Goal: Task Accomplishment & Management: Manage account settings

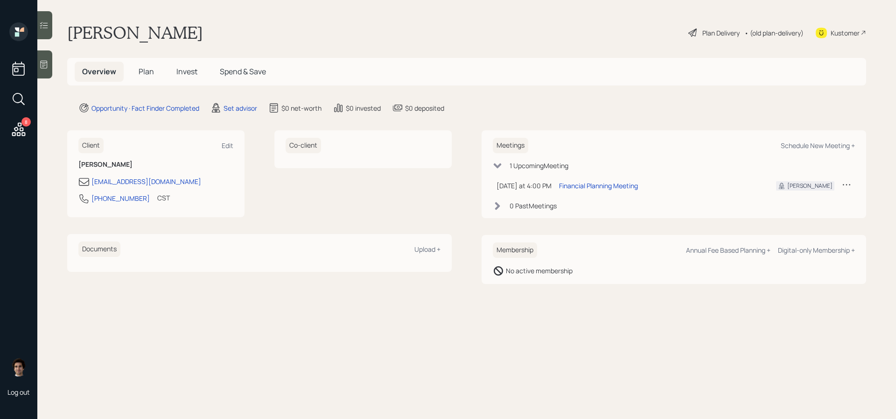
click at [849, 182] on icon at bounding box center [846, 184] width 9 height 9
click at [805, 209] on div "Cancel" at bounding box center [817, 211] width 67 height 9
click at [842, 186] on icon at bounding box center [846, 184] width 9 height 9
click at [800, 198] on div "Reschedule" at bounding box center [817, 202] width 67 height 9
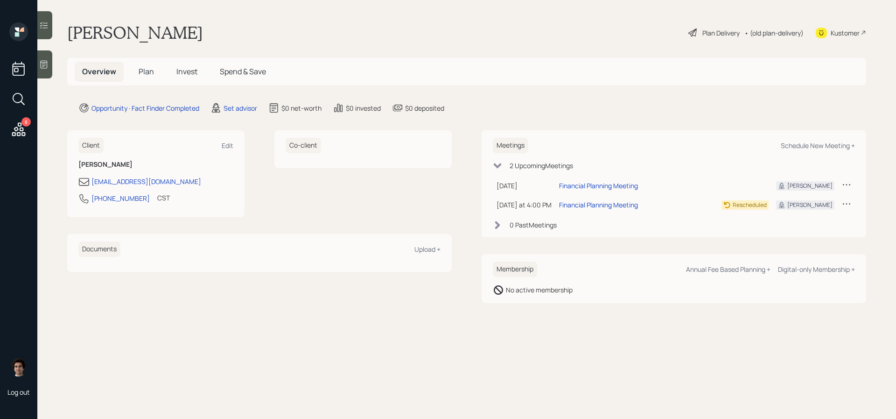
click at [37, 65] on div "8 Log out" at bounding box center [18, 209] width 37 height 419
click at [39, 64] on icon at bounding box center [43, 64] width 9 height 9
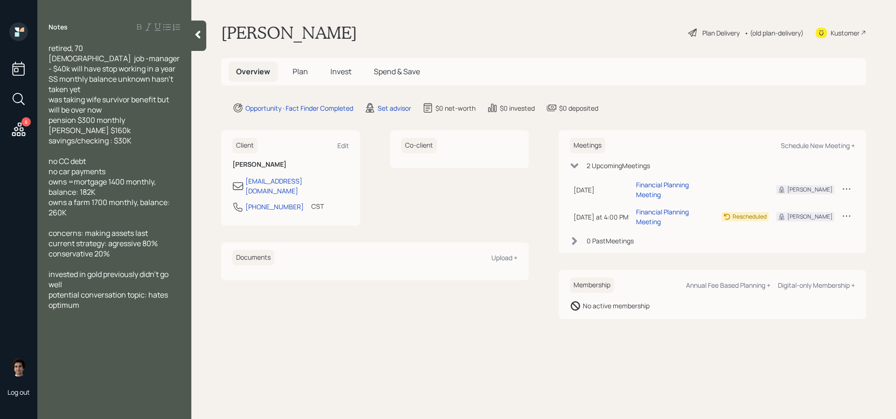
click at [201, 29] on div at bounding box center [198, 36] width 15 height 30
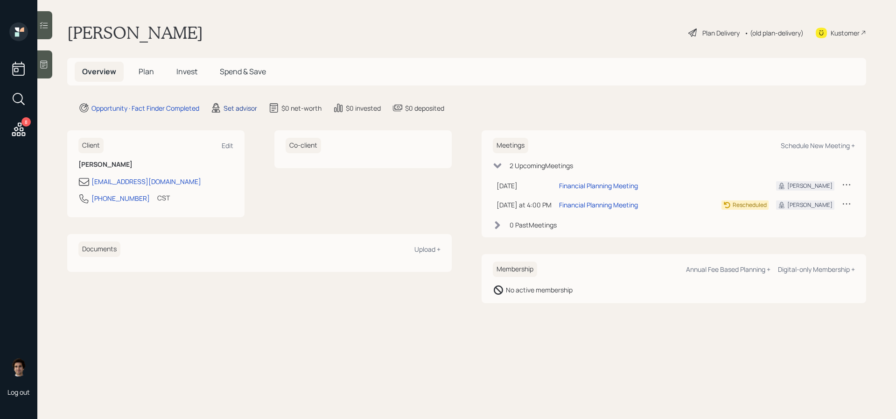
click at [231, 106] on div "Set advisor" at bounding box center [241, 108] width 34 height 10
click at [256, 107] on div "Set advisor" at bounding box center [241, 108] width 34 height 10
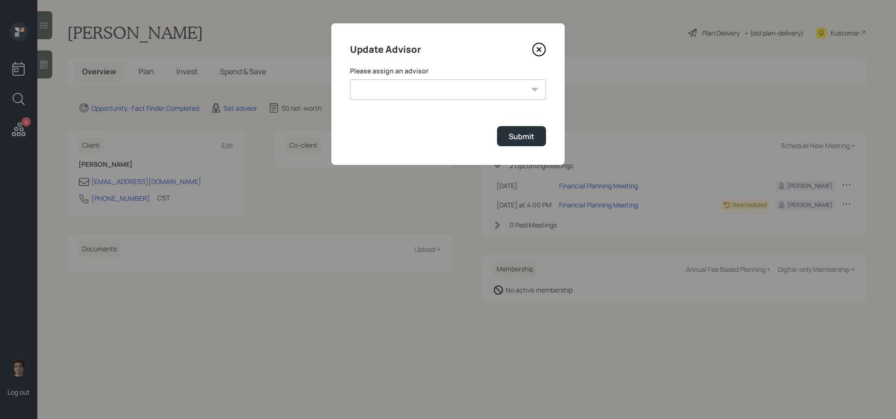
click at [364, 92] on select "[PERSON_NAME] [PERSON_NAME] [PERSON_NAME] End [PERSON_NAME] [PERSON_NAME] [PERS…" at bounding box center [448, 89] width 196 height 21
select select "d946c976-65aa-4529-ac9d-02c4f1114fc0"
click at [350, 79] on select "[PERSON_NAME] [PERSON_NAME] [PERSON_NAME] End [PERSON_NAME] [PERSON_NAME] [PERS…" at bounding box center [448, 89] width 196 height 21
click at [510, 140] on div "Submit" at bounding box center [522, 136] width 26 height 10
